Goal: Information Seeking & Learning: Find specific fact

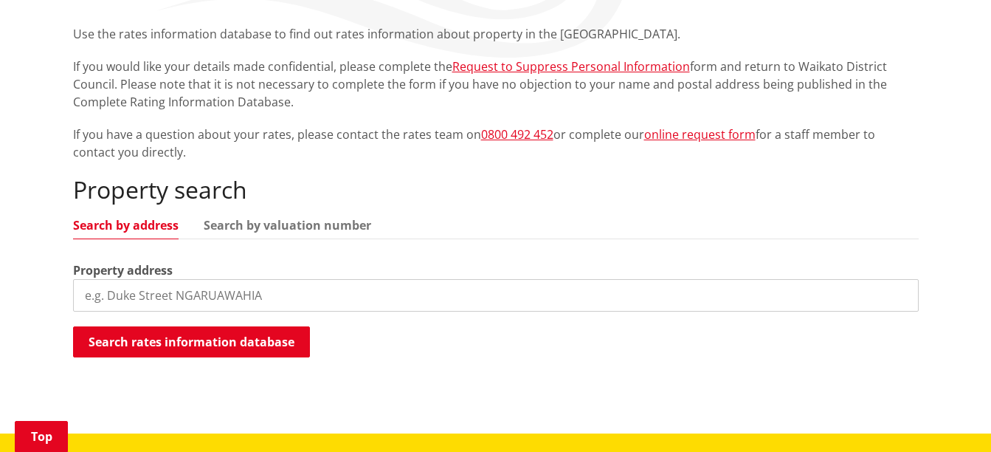
scroll to position [285, 0]
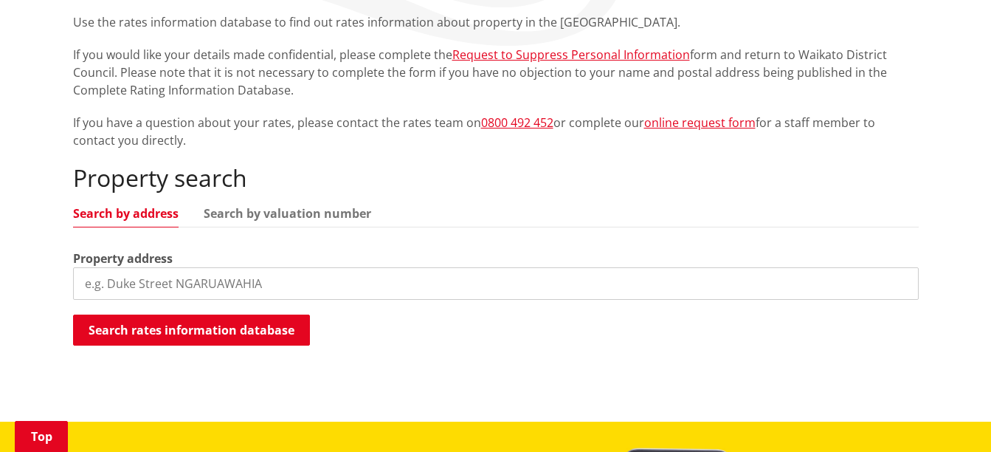
click at [106, 285] on input "search" at bounding box center [496, 283] width 846 height 32
type input "218 Goodwin Road"
click at [195, 286] on input "218 Goodwin Road" at bounding box center [496, 283] width 846 height 32
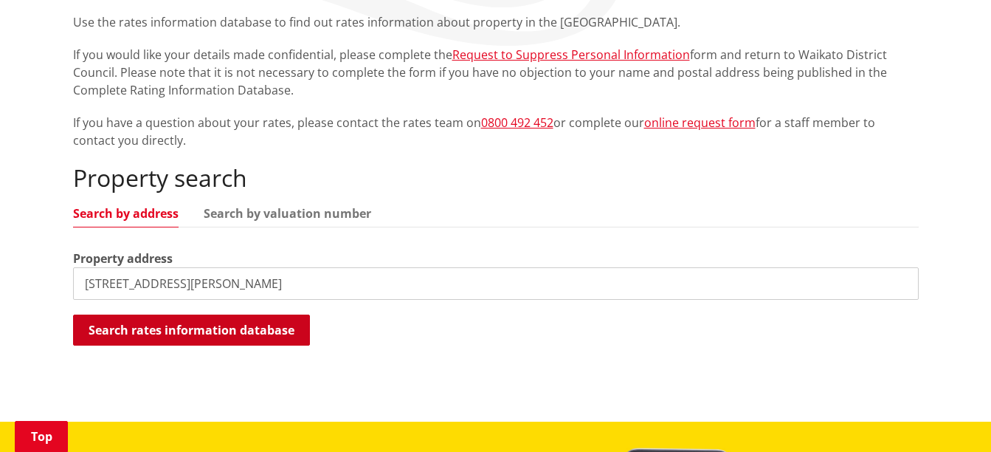
click at [135, 342] on button "Search rates information database" at bounding box center [191, 329] width 237 height 31
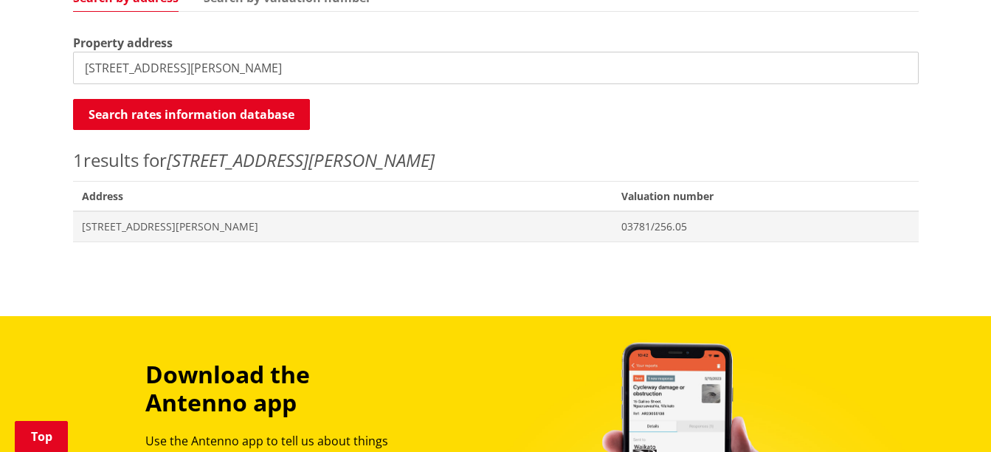
scroll to position [506, 0]
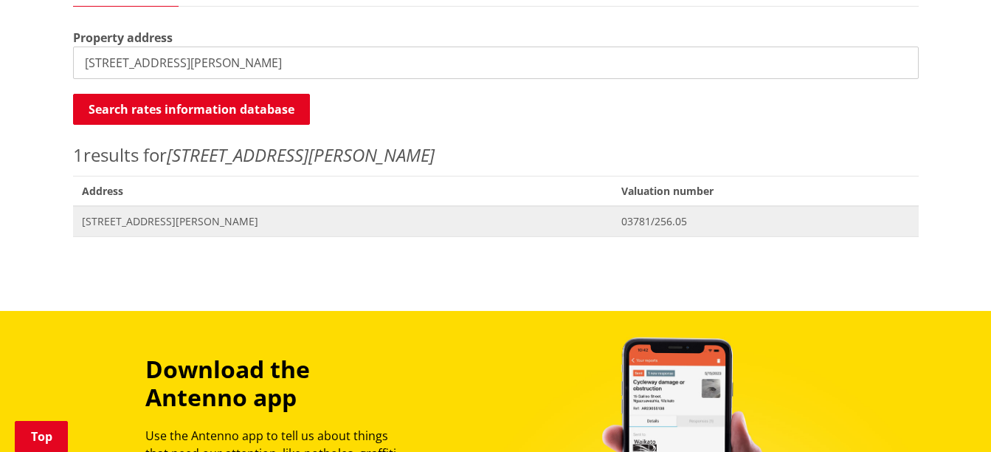
click at [204, 218] on span "[STREET_ADDRESS][PERSON_NAME]" at bounding box center [343, 221] width 523 height 15
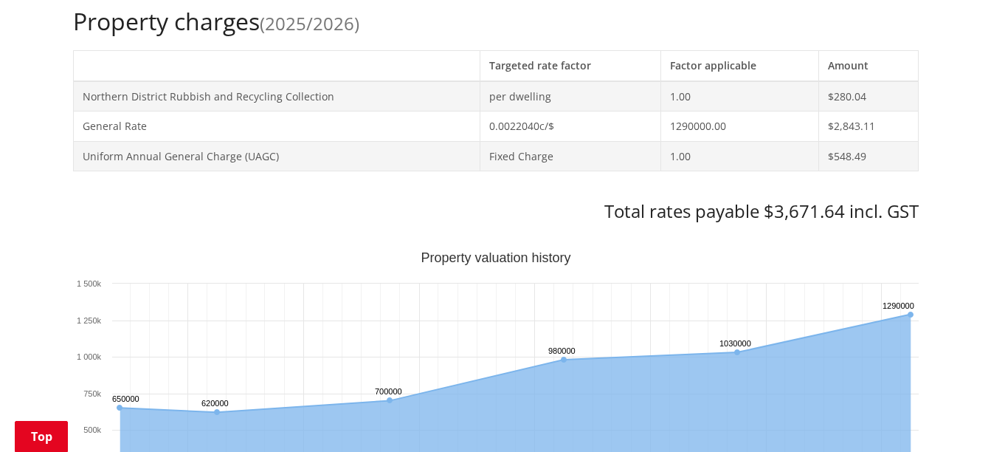
scroll to position [633, 0]
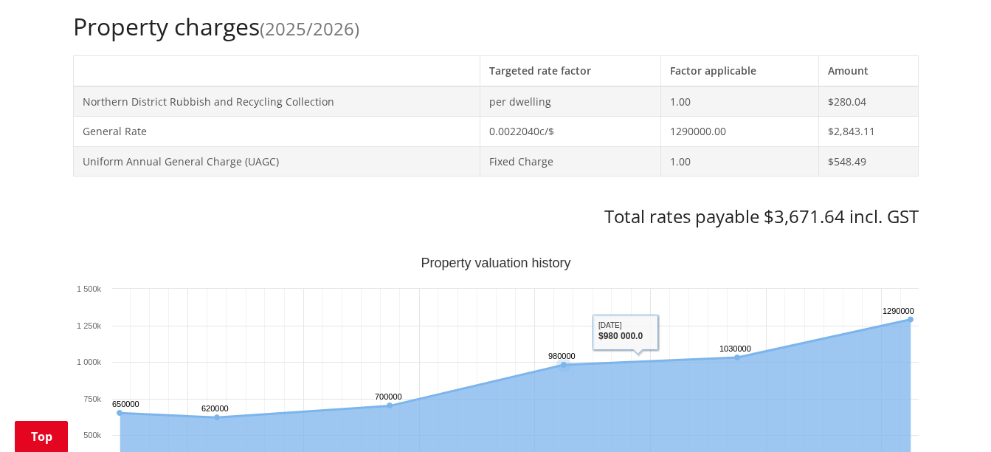
click at [392, 268] on rect "Interactive chart" at bounding box center [496, 404] width 846 height 295
